Goal: Transaction & Acquisition: Purchase product/service

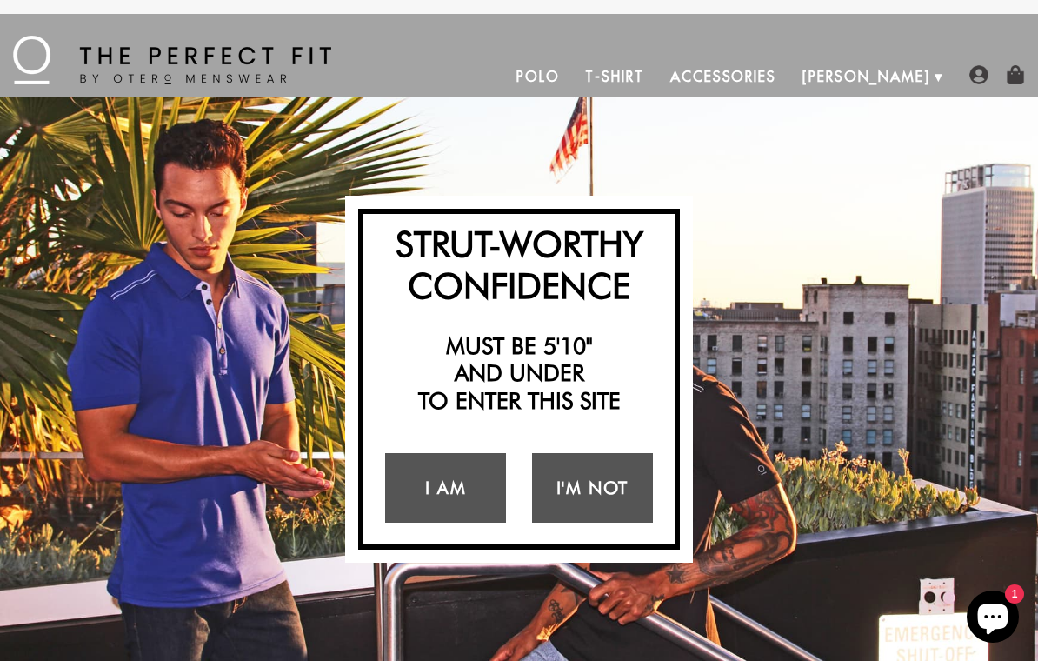
click at [448, 490] on link "I Am" at bounding box center [445, 488] width 121 height 70
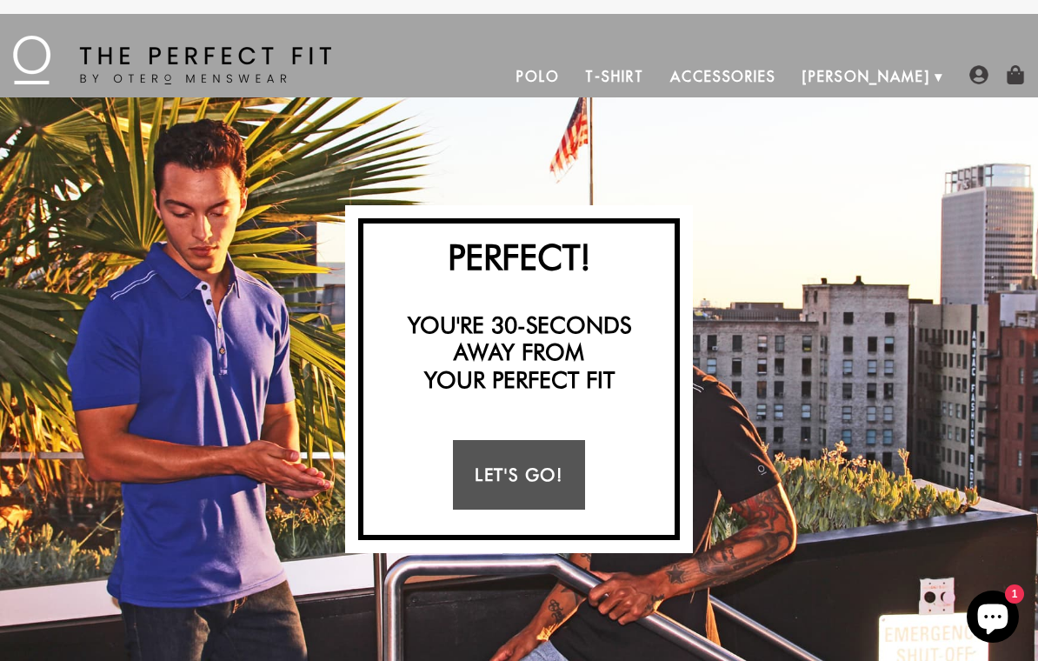
click at [530, 479] on link "Let's Go!" at bounding box center [518, 475] width 131 height 70
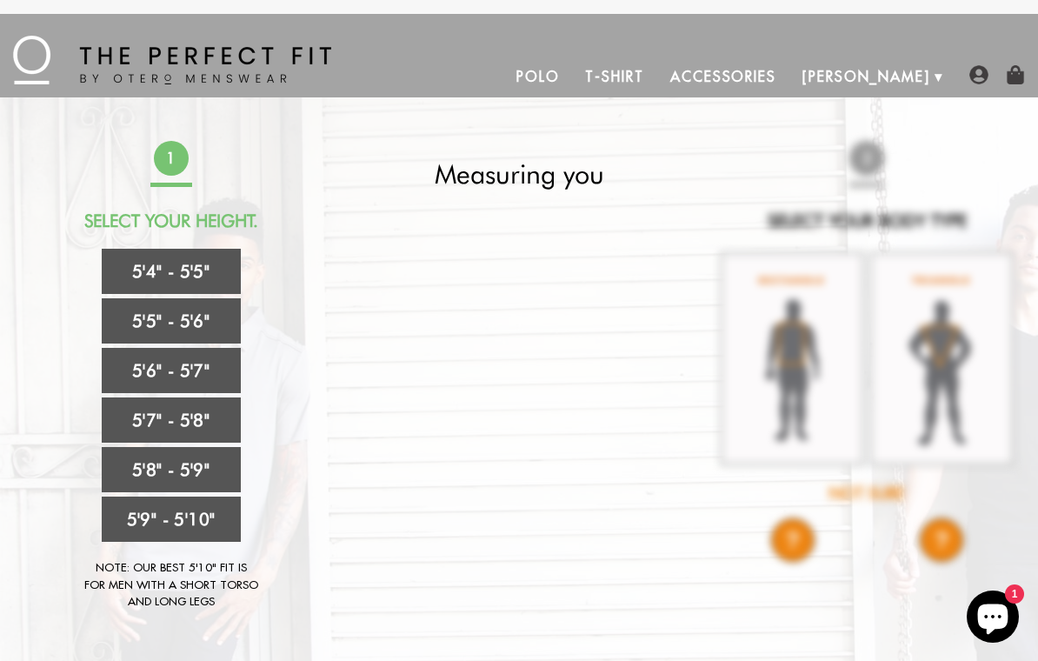
click at [789, 73] on link "Accessories" at bounding box center [723, 77] width 132 height 42
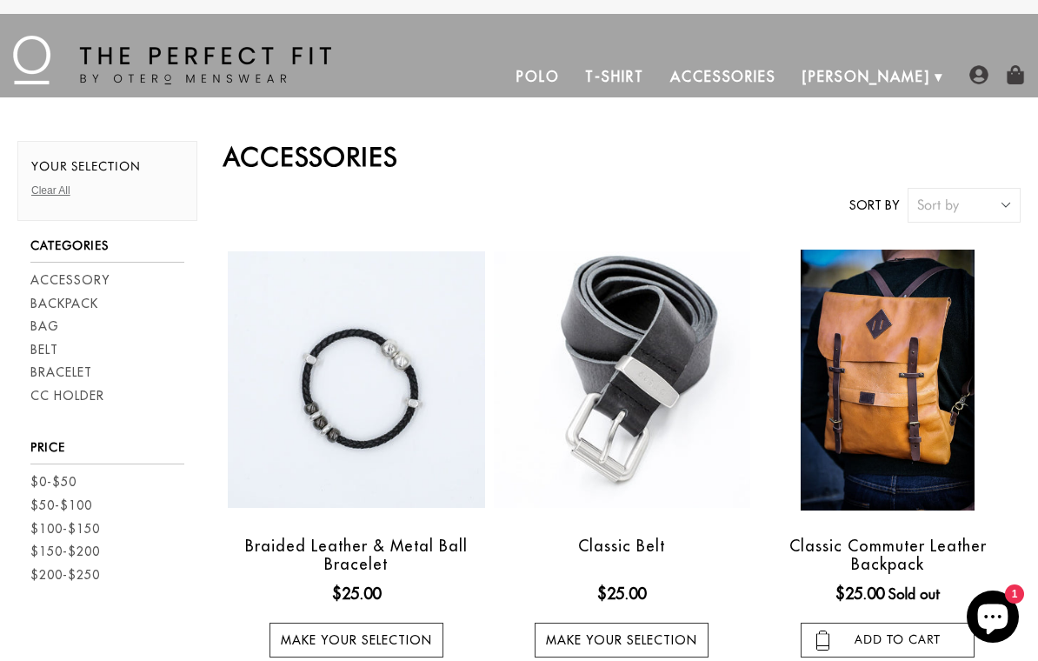
click at [573, 83] on link "Polo" at bounding box center [538, 77] width 70 height 42
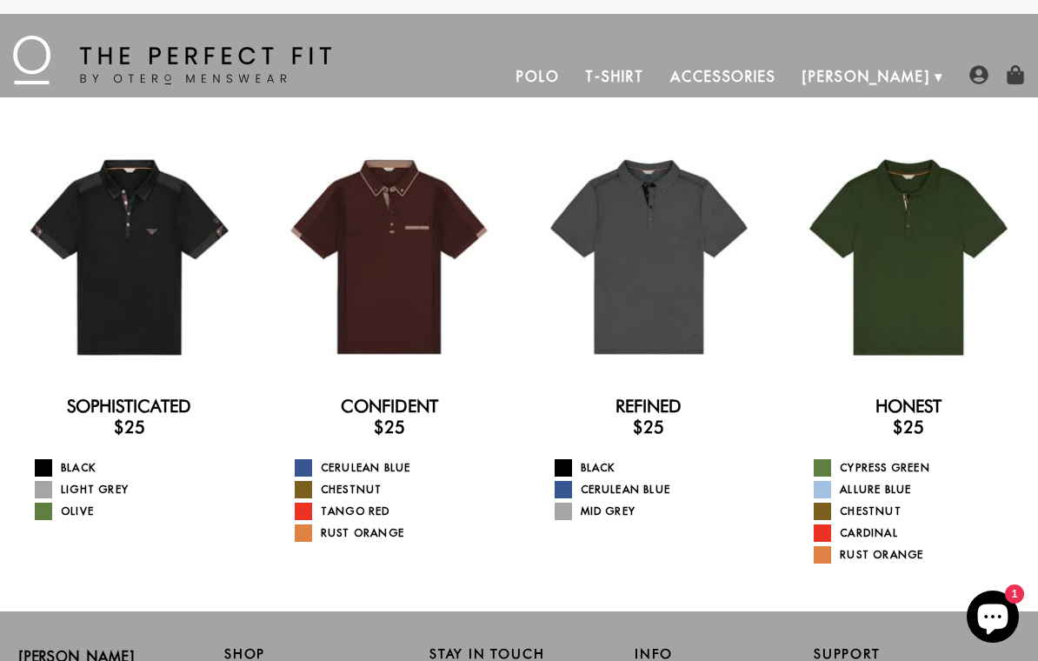
click at [921, 248] on div at bounding box center [908, 257] width 233 height 233
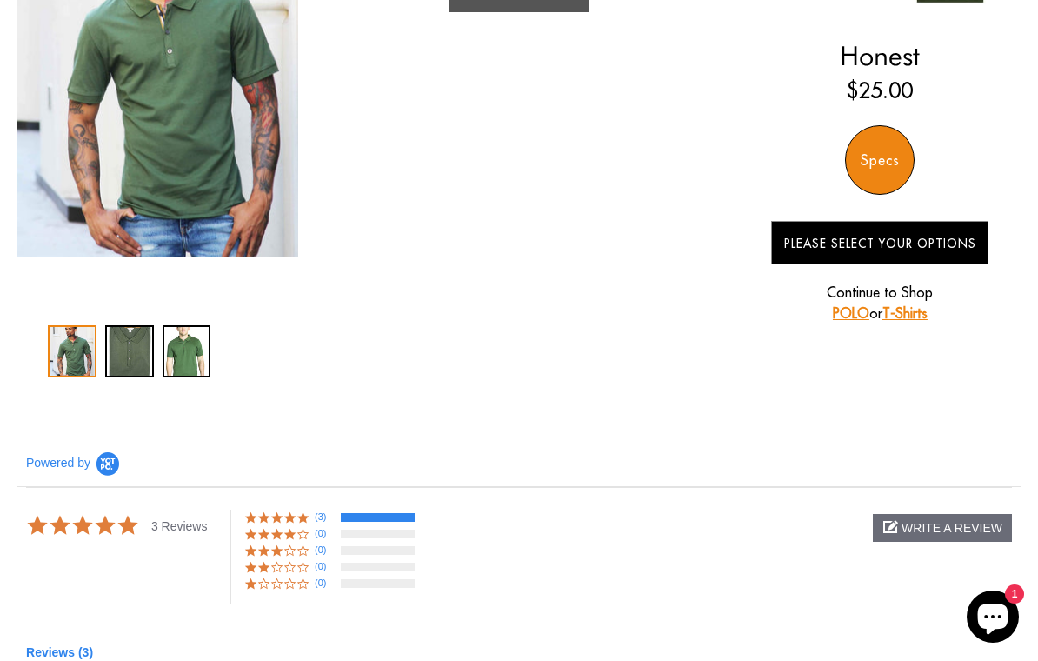
scroll to position [277, 0]
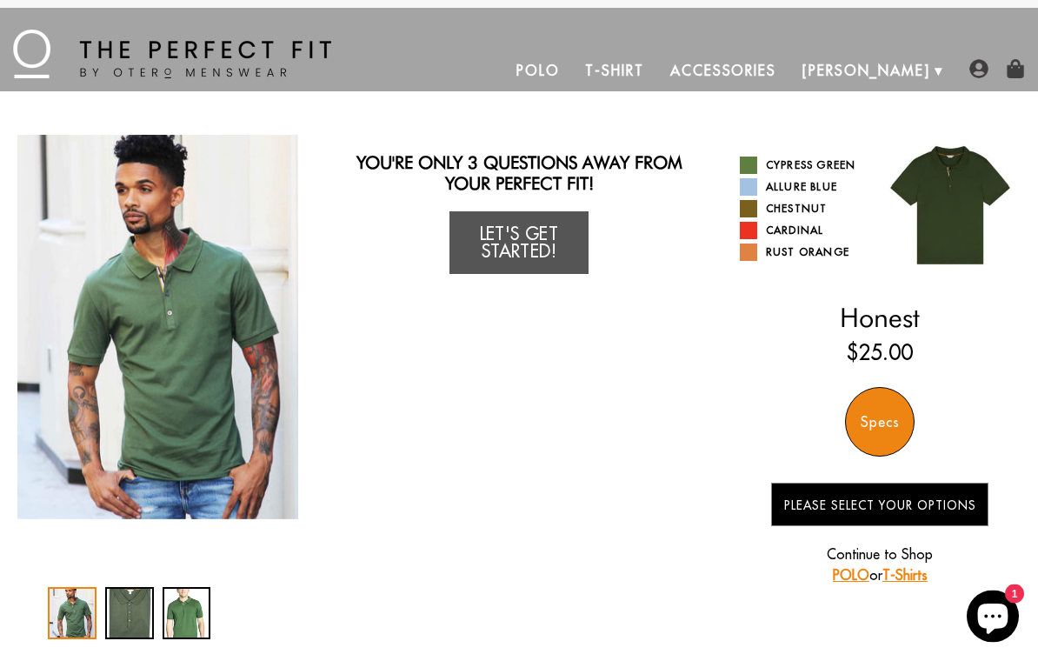
click at [888, 425] on div "Specs" at bounding box center [880, 423] width 70 height 70
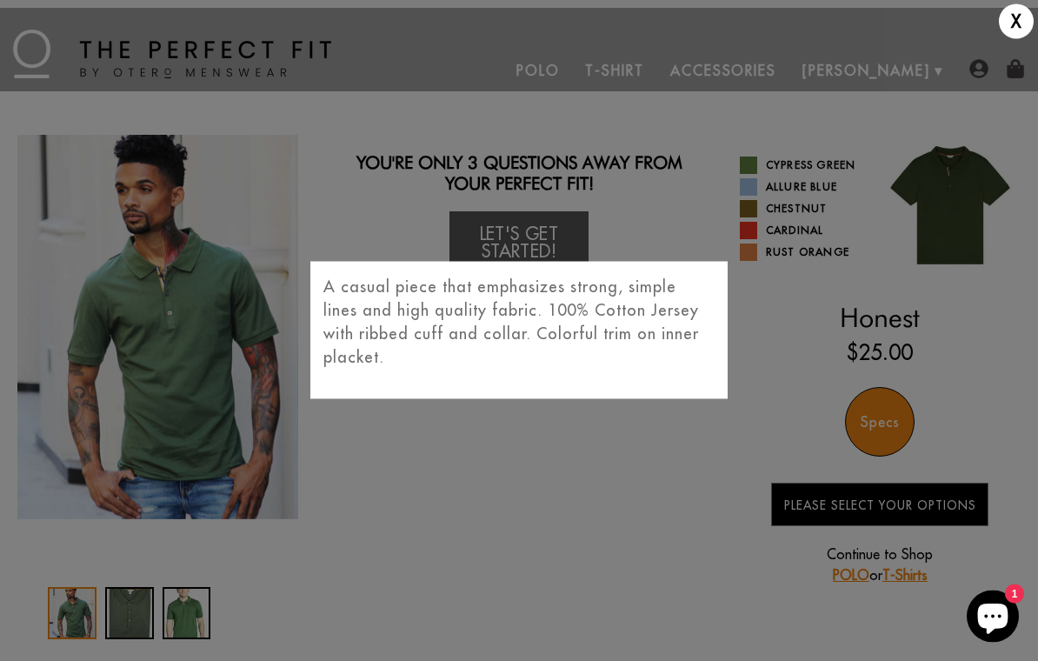
scroll to position [6, 0]
click at [695, 451] on div "X A casual piece that emphasizes strong, simple lines and high quality fabric. …" at bounding box center [519, 330] width 1038 height 661
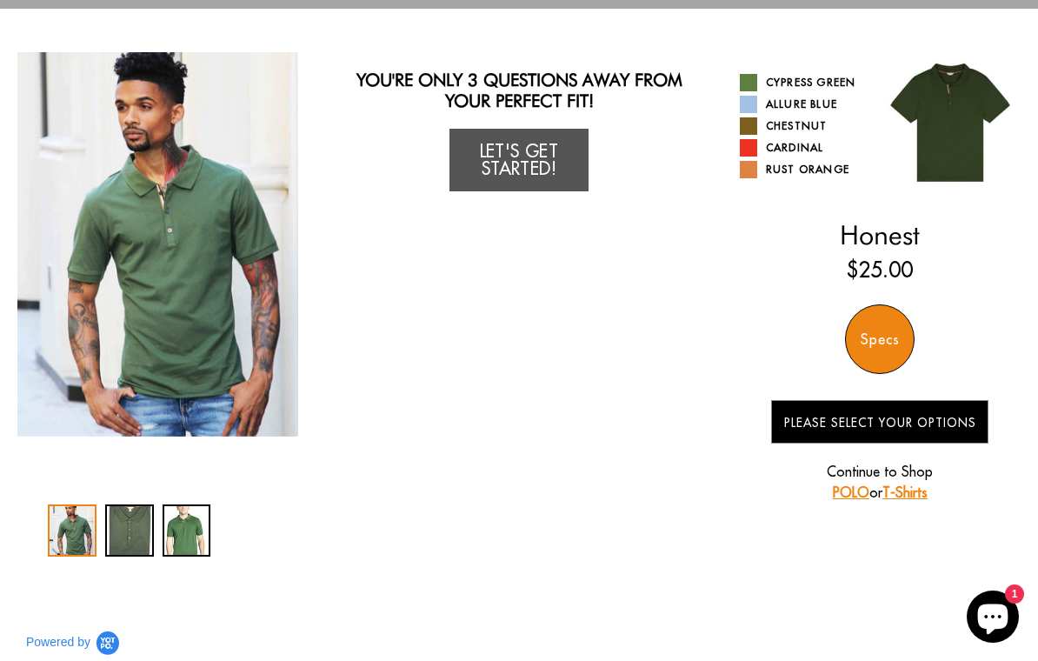
scroll to position [0, 0]
